Goal: Task Accomplishment & Management: Use online tool/utility

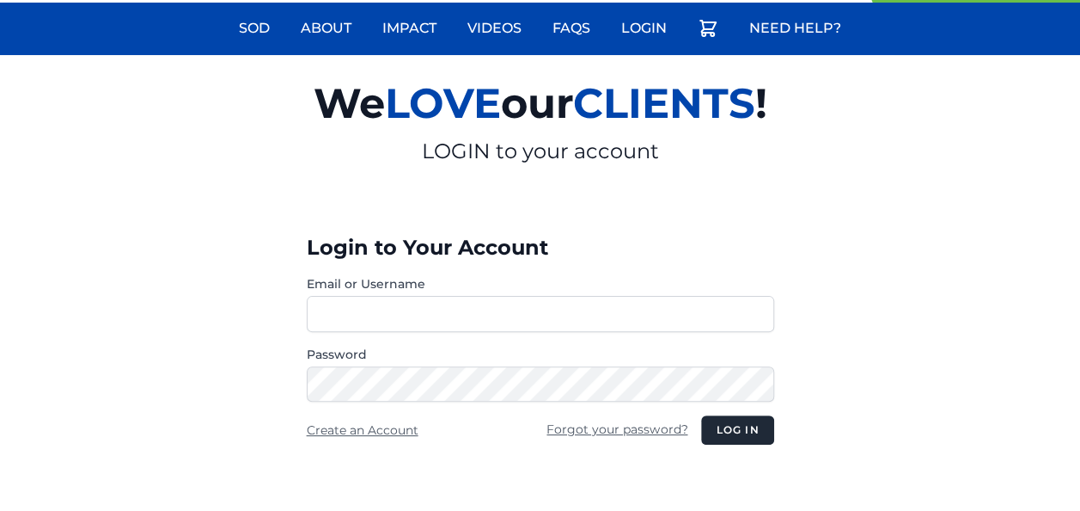
scroll to position [258, 0]
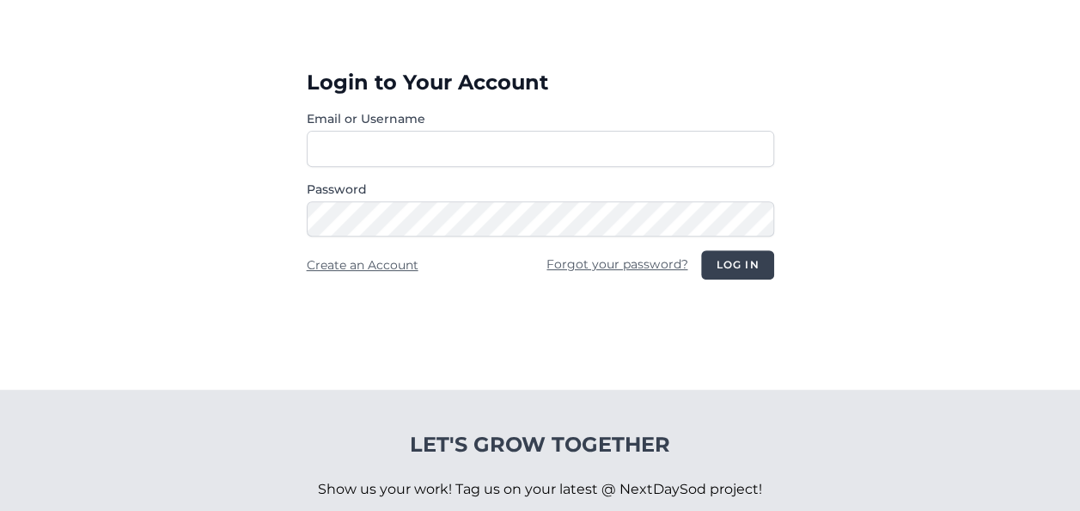
type input "**********"
click at [731, 252] on button "Log in" at bounding box center [737, 264] width 72 height 29
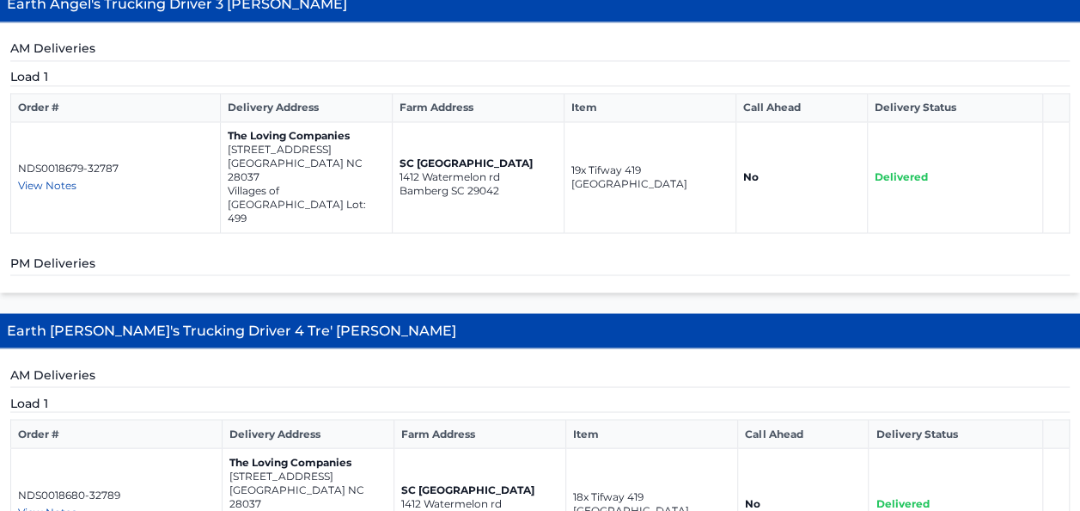
scroll to position [1404, 0]
